Goal: Find specific page/section: Find specific page/section

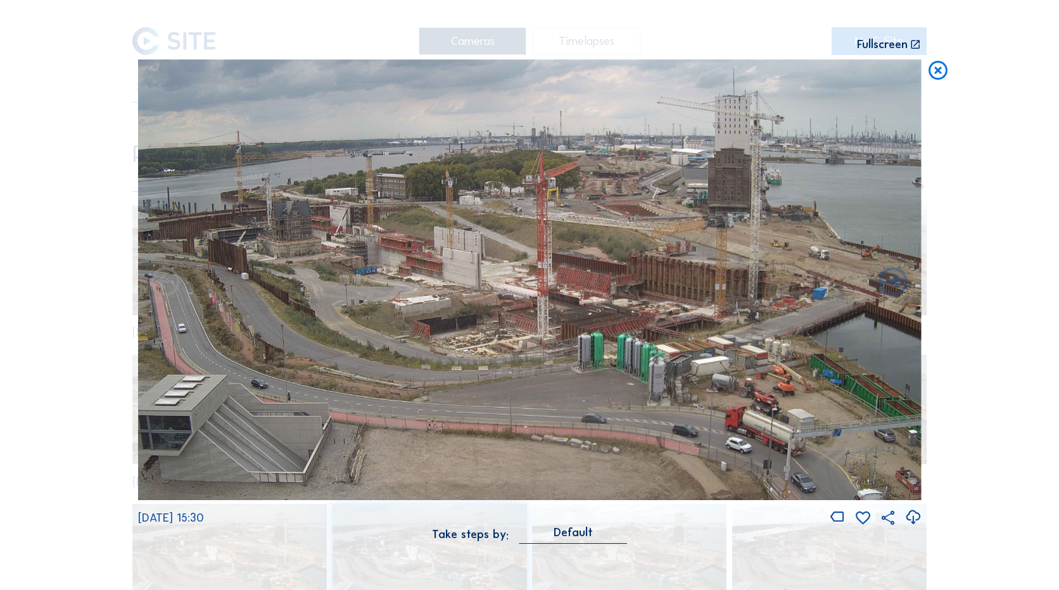
click at [939, 72] on icon at bounding box center [938, 71] width 23 height 23
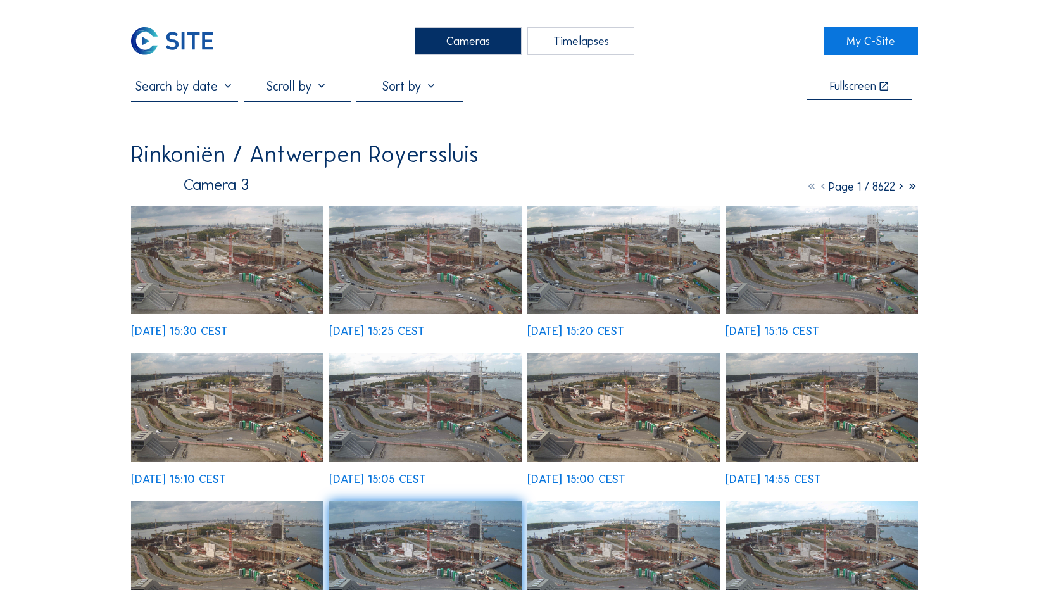
click at [187, 32] on img at bounding box center [172, 41] width 82 height 28
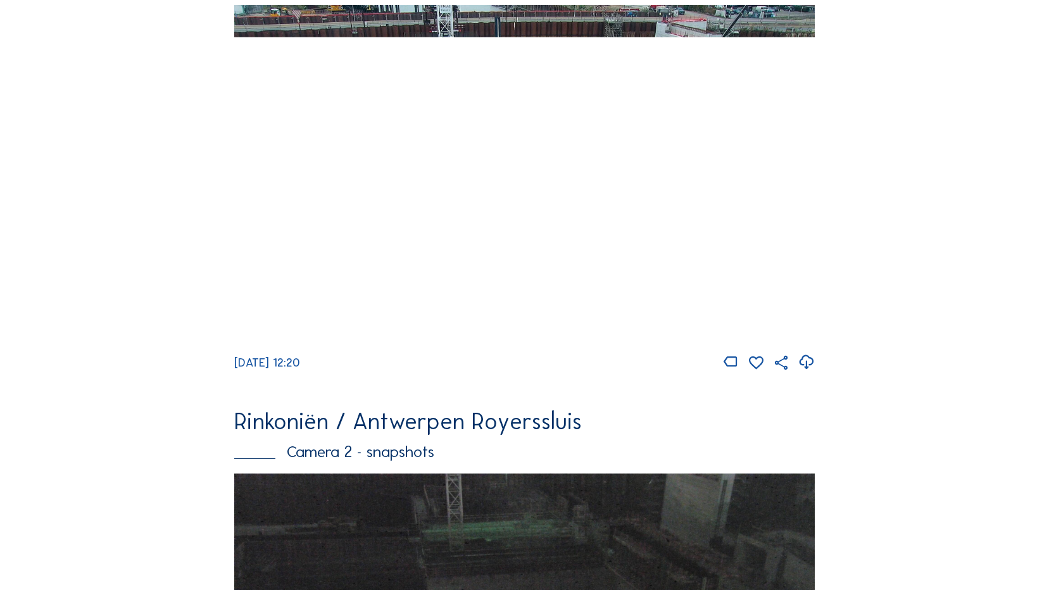
scroll to position [127, 0]
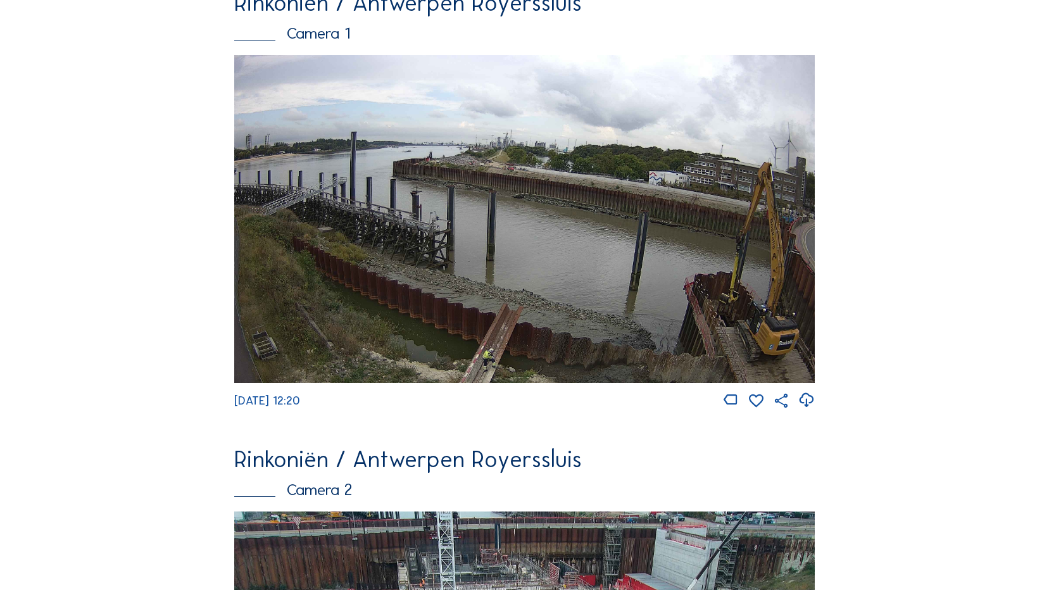
click at [548, 198] on img at bounding box center [524, 219] width 580 height 328
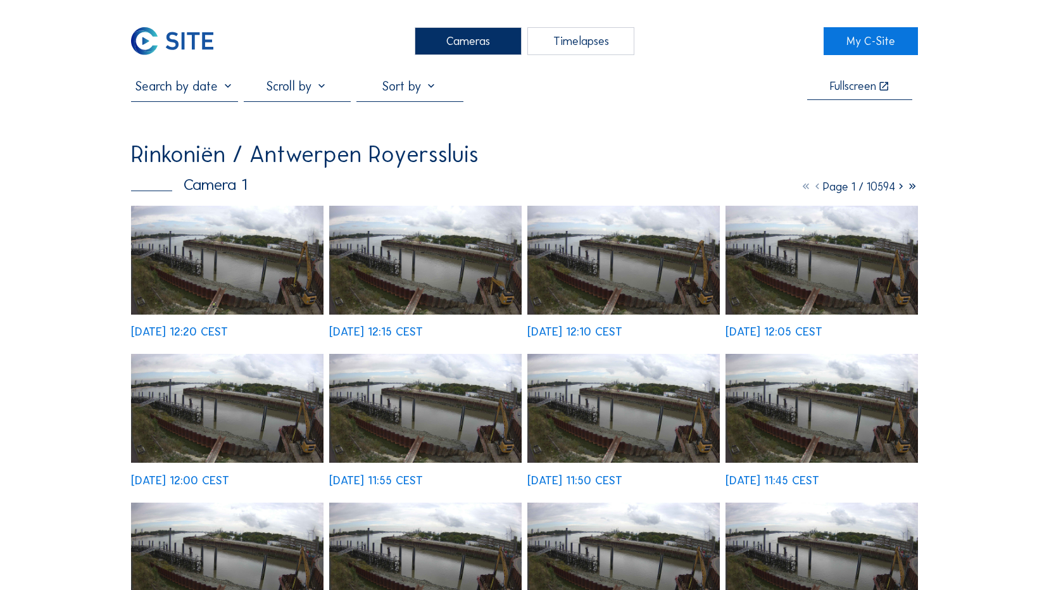
click at [251, 279] on img at bounding box center [227, 260] width 193 height 109
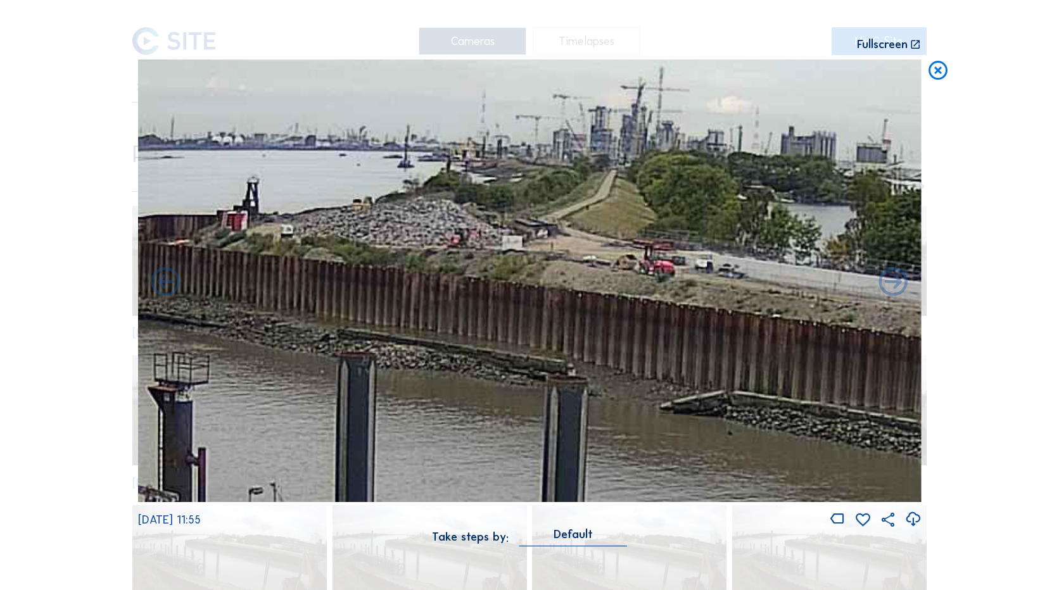
drag, startPoint x: 744, startPoint y: 354, endPoint x: 244, endPoint y: 15, distance: 604.6
click at [244, 15] on div "Scroll to travel through time | Press 'Alt' Button + Scroll to Zoom | Click and…" at bounding box center [529, 280] width 783 height 560
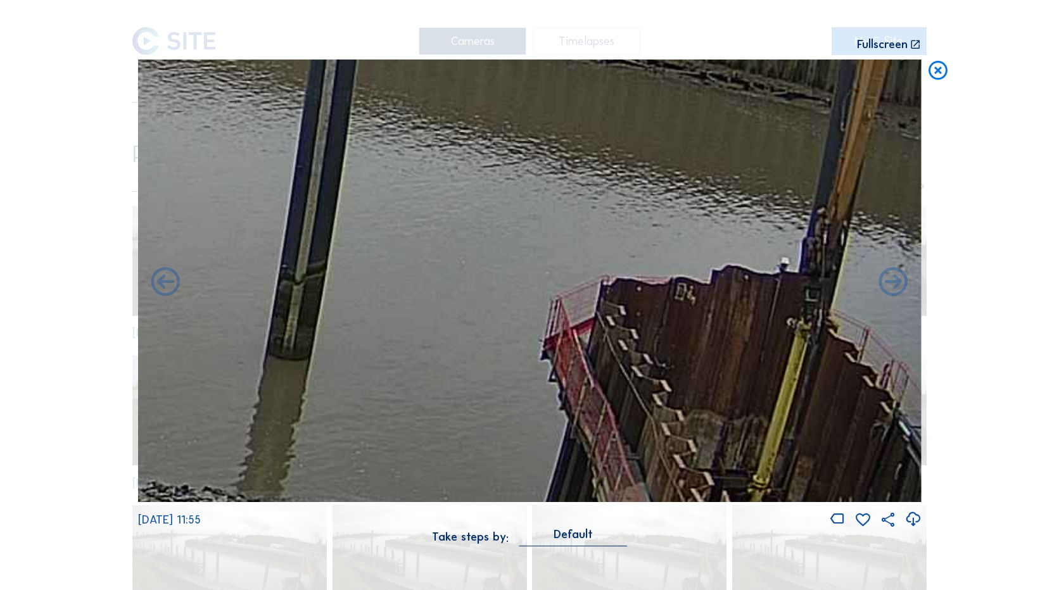
drag, startPoint x: 605, startPoint y: 265, endPoint x: 300, endPoint y: 162, distance: 322.3
click at [324, 174] on img at bounding box center [529, 281] width 783 height 443
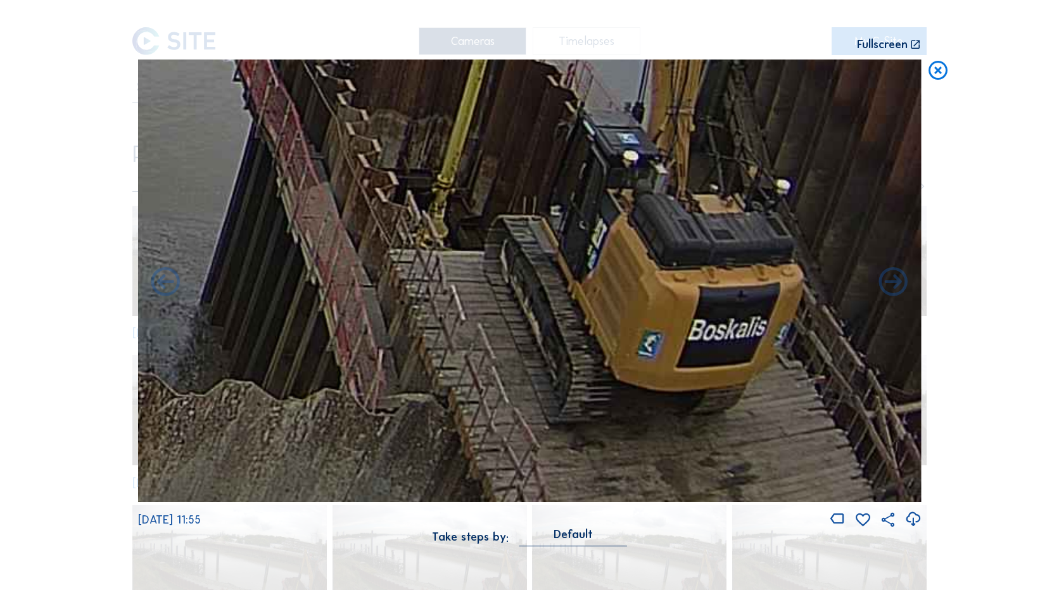
drag, startPoint x: 616, startPoint y: 320, endPoint x: 258, endPoint y: 70, distance: 435.7
click at [259, 70] on img at bounding box center [529, 281] width 783 height 443
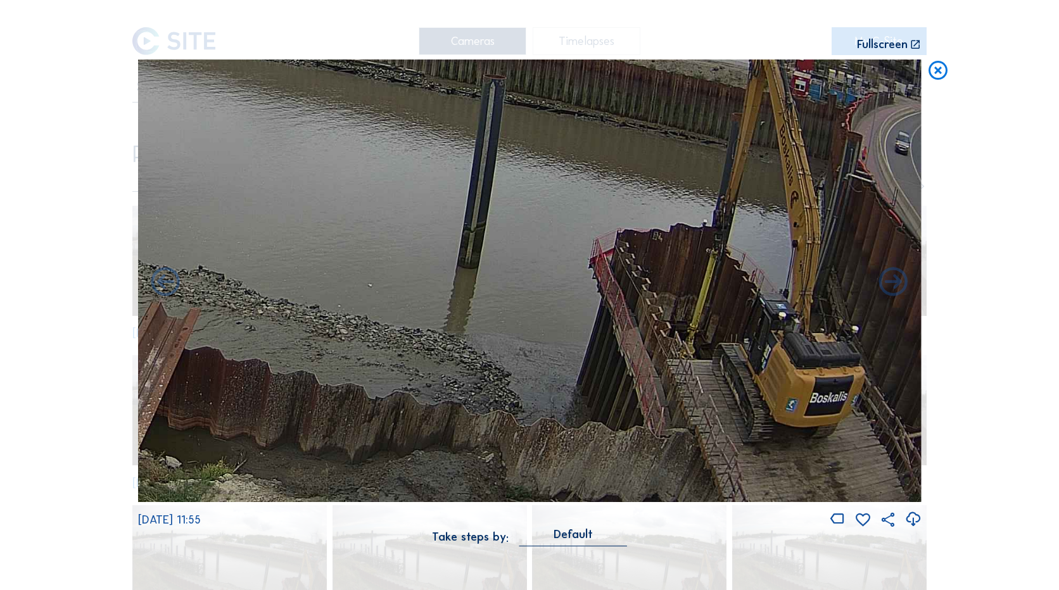
drag, startPoint x: 708, startPoint y: 386, endPoint x: 467, endPoint y: 177, distance: 318.8
click at [467, 177] on img at bounding box center [529, 281] width 783 height 443
drag, startPoint x: 783, startPoint y: 326, endPoint x: 690, endPoint y: 254, distance: 117.9
click at [690, 254] on img at bounding box center [529, 281] width 783 height 443
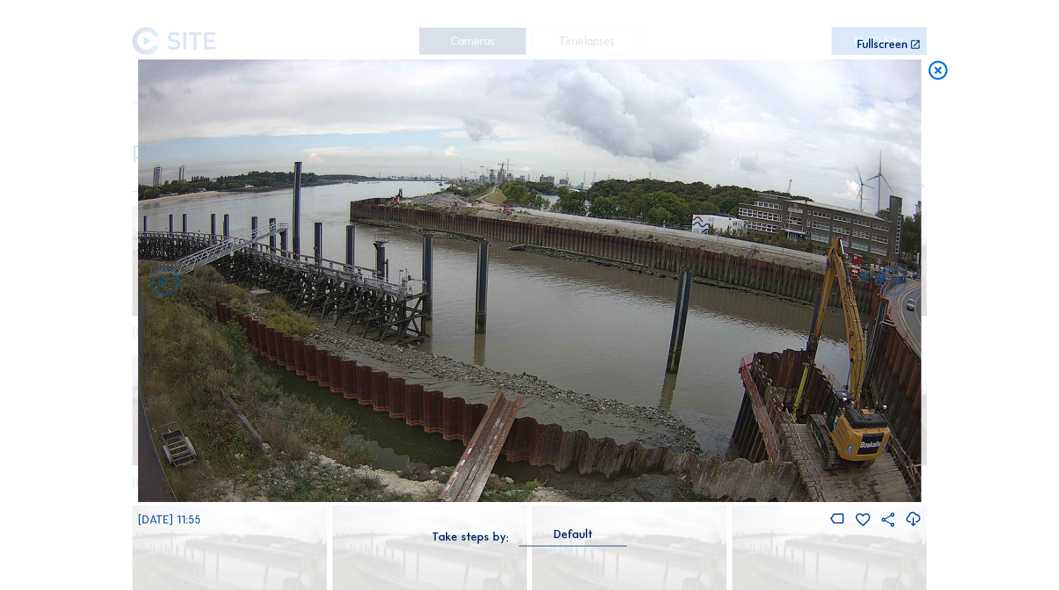
click at [751, 270] on img at bounding box center [529, 281] width 783 height 443
